Goal: Find specific page/section: Find specific page/section

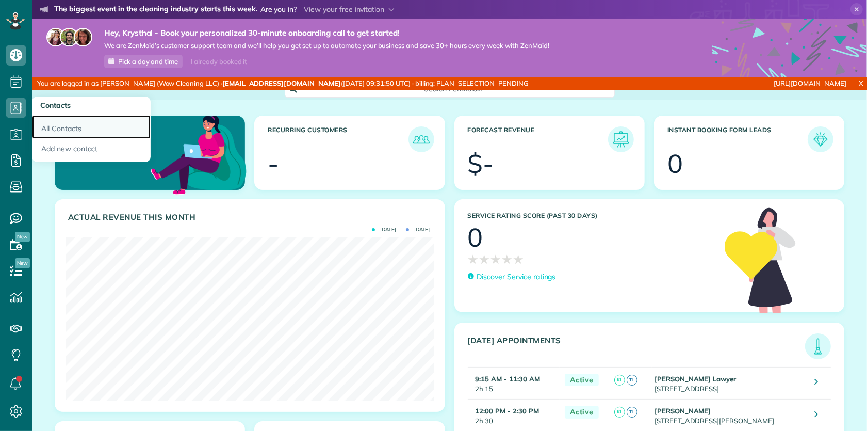
click at [53, 125] on link "All Contacts" at bounding box center [91, 127] width 119 height 24
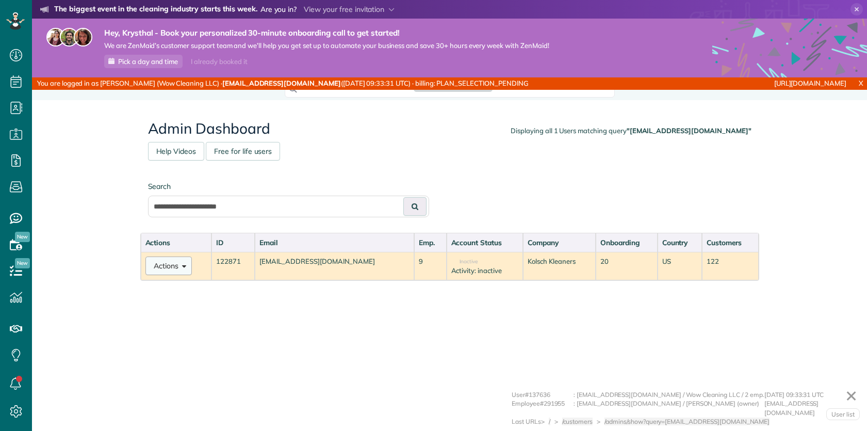
click at [183, 265] on span at bounding box center [183, 265] width 8 height 8
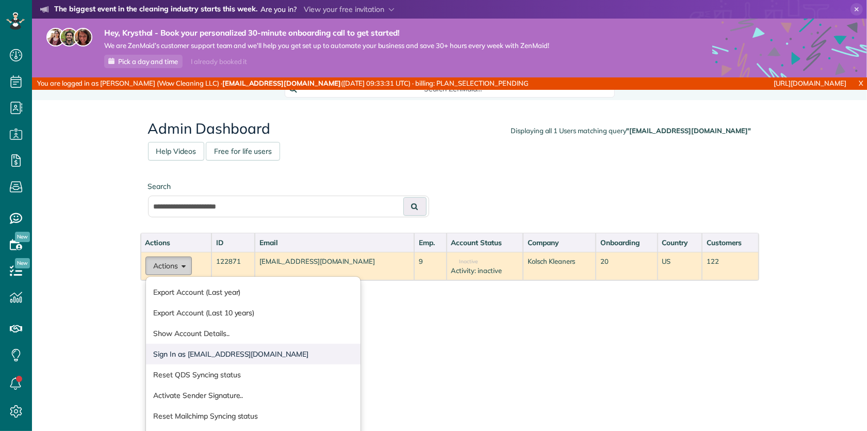
scroll to position [4, 4]
